Goal: Check status: Check status

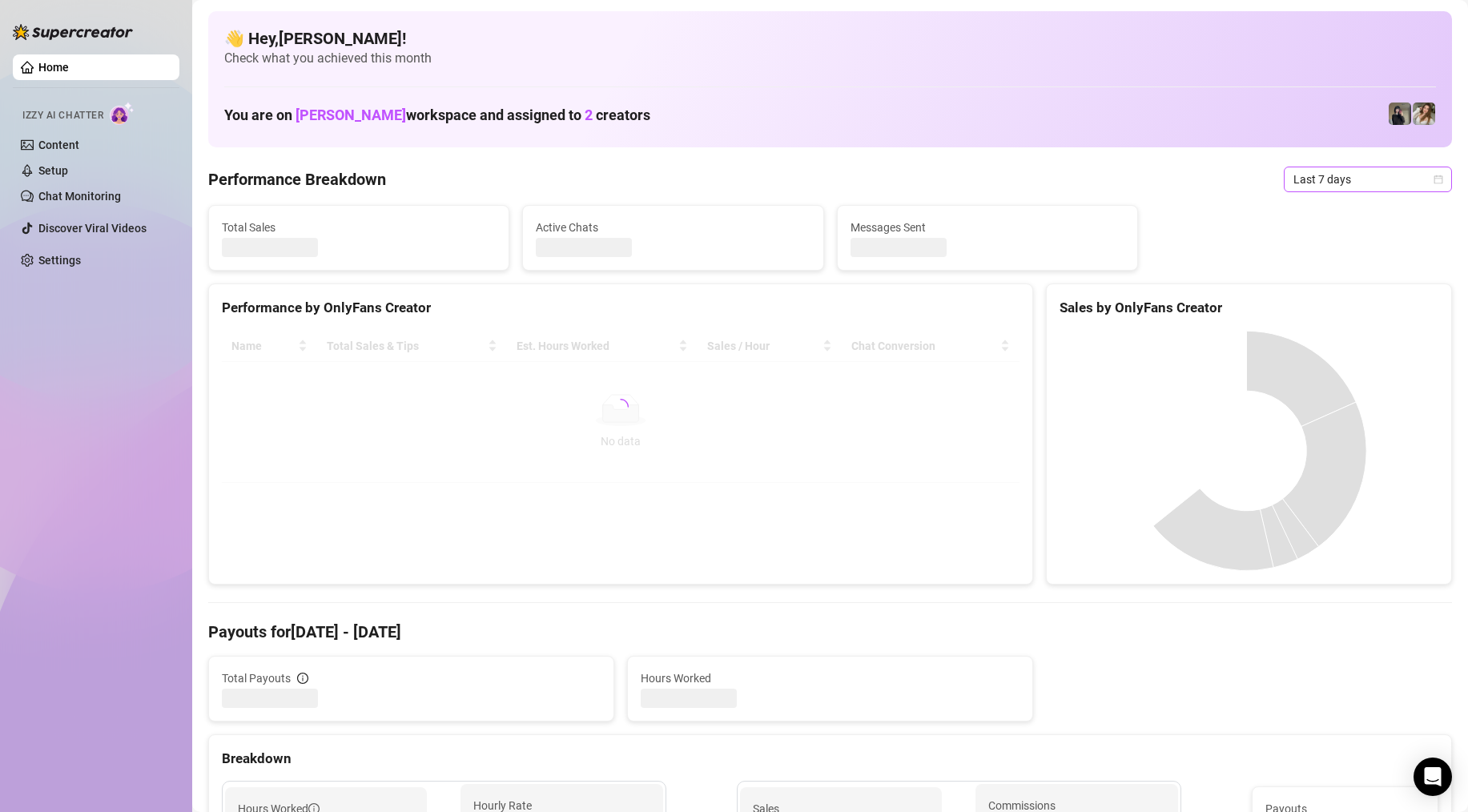
click at [1434, 179] on icon "calendar" at bounding box center [1439, 179] width 10 height 10
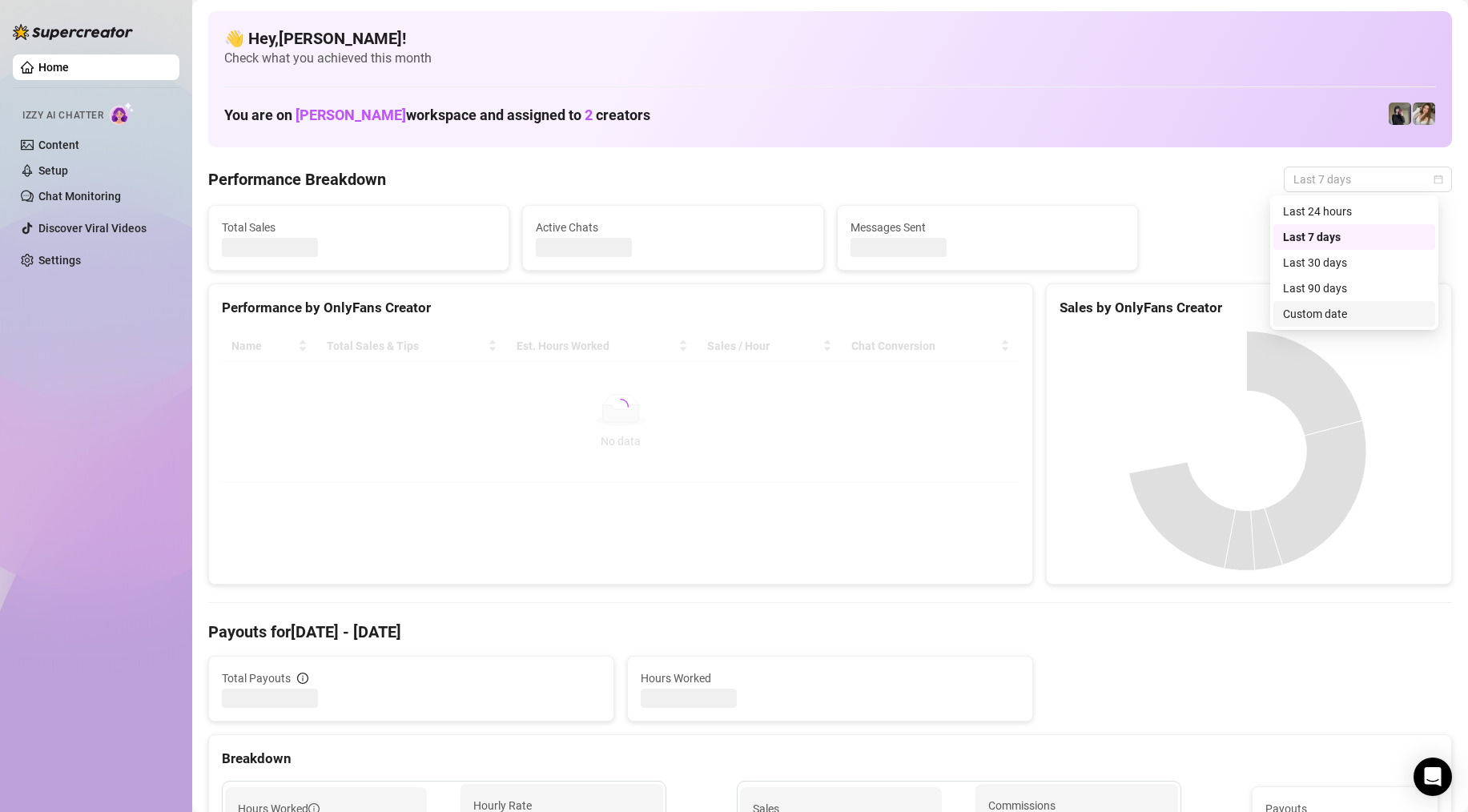
click at [1339, 311] on div "Custom date" at bounding box center [1354, 313] width 143 height 18
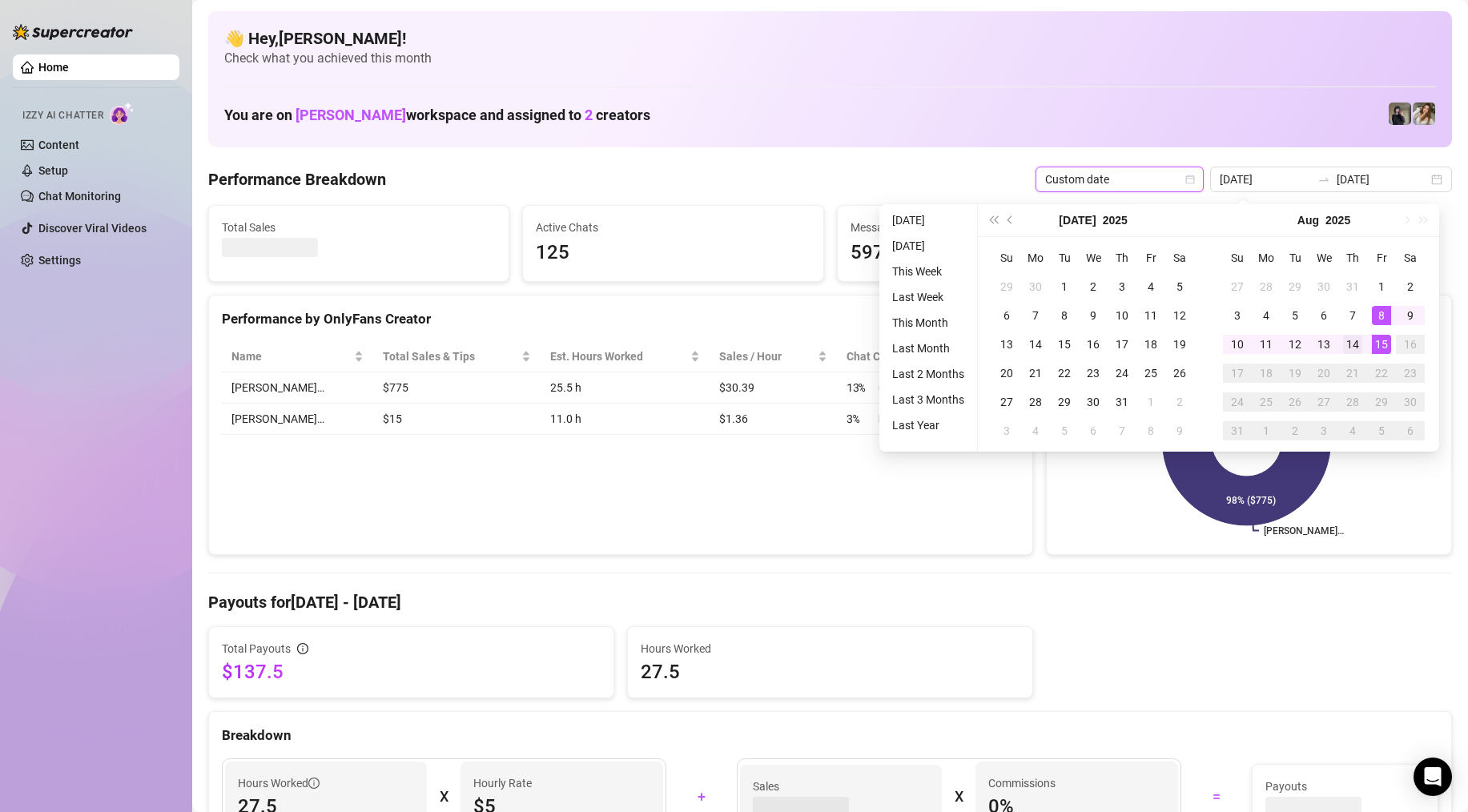
type input "[DATE]"
click at [1356, 348] on div "14" at bounding box center [1352, 344] width 19 height 19
type input "[DATE]"
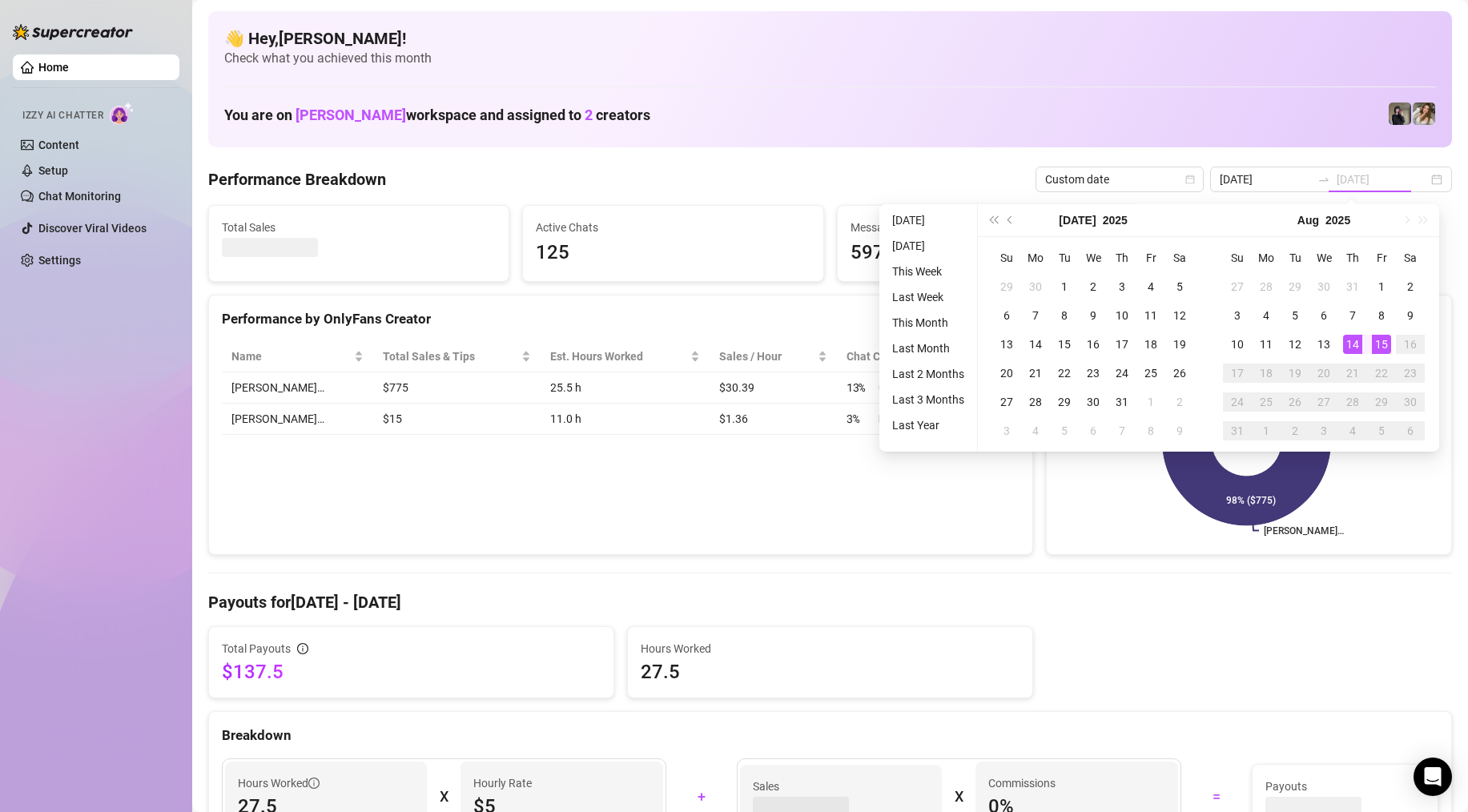
type input "[DATE]"
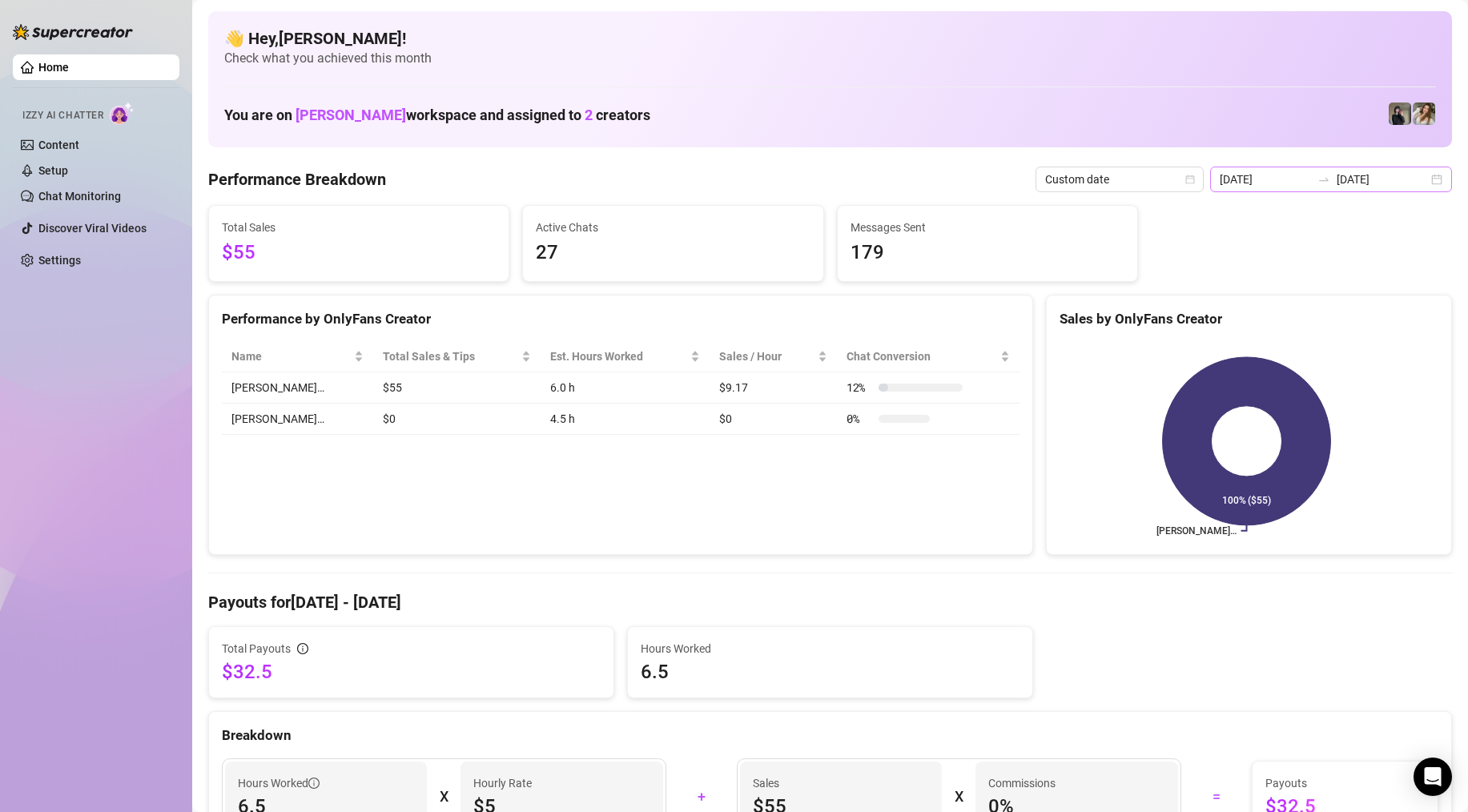
click at [1419, 179] on div "[DATE] [DATE]" at bounding box center [1331, 179] width 242 height 26
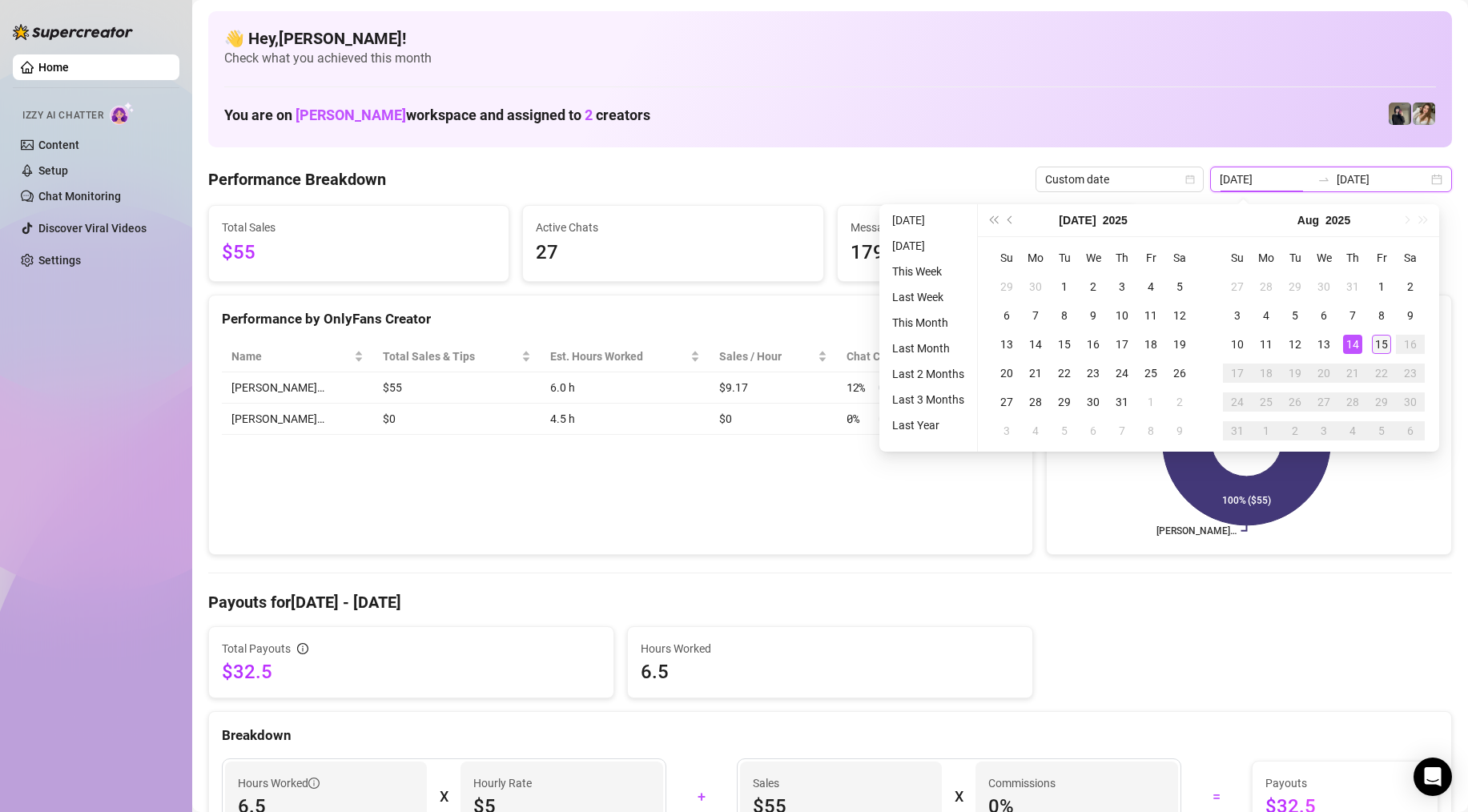
type input "[DATE]"
click at [1384, 342] on div "15" at bounding box center [1381, 344] width 19 height 19
click at [1384, 342] on div "15" at bounding box center [1381, 344] width 19 height 19
type input "[DATE]"
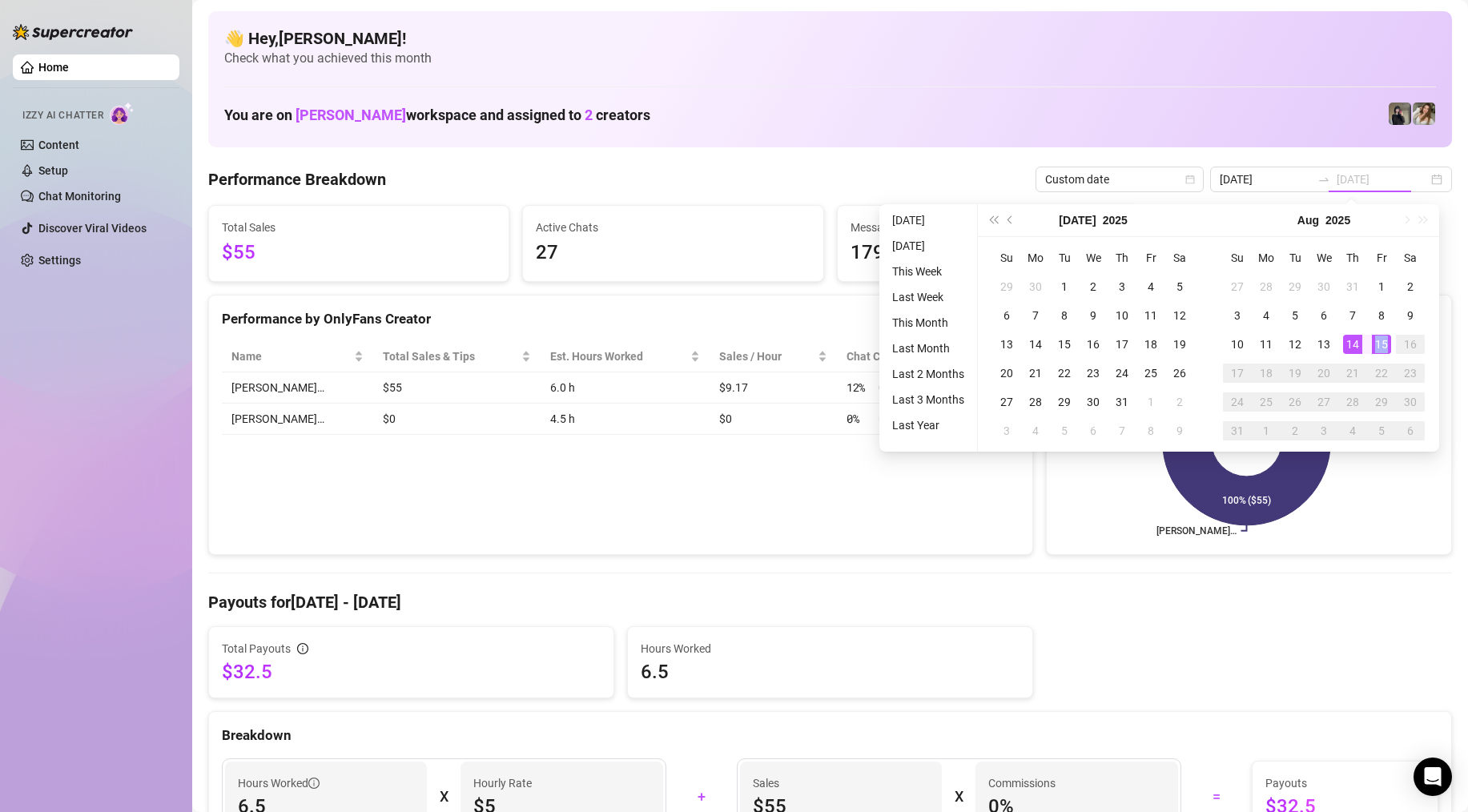
type input "[DATE]"
